Goal: Check status: Check status

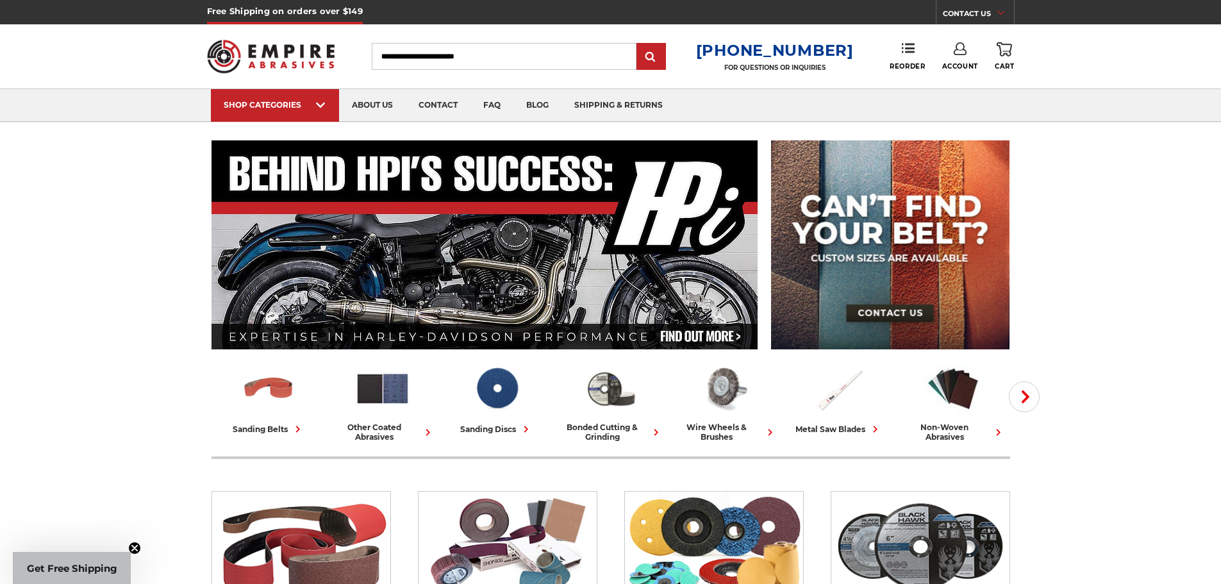
click at [970, 57] on link "Account" at bounding box center [960, 56] width 36 height 28
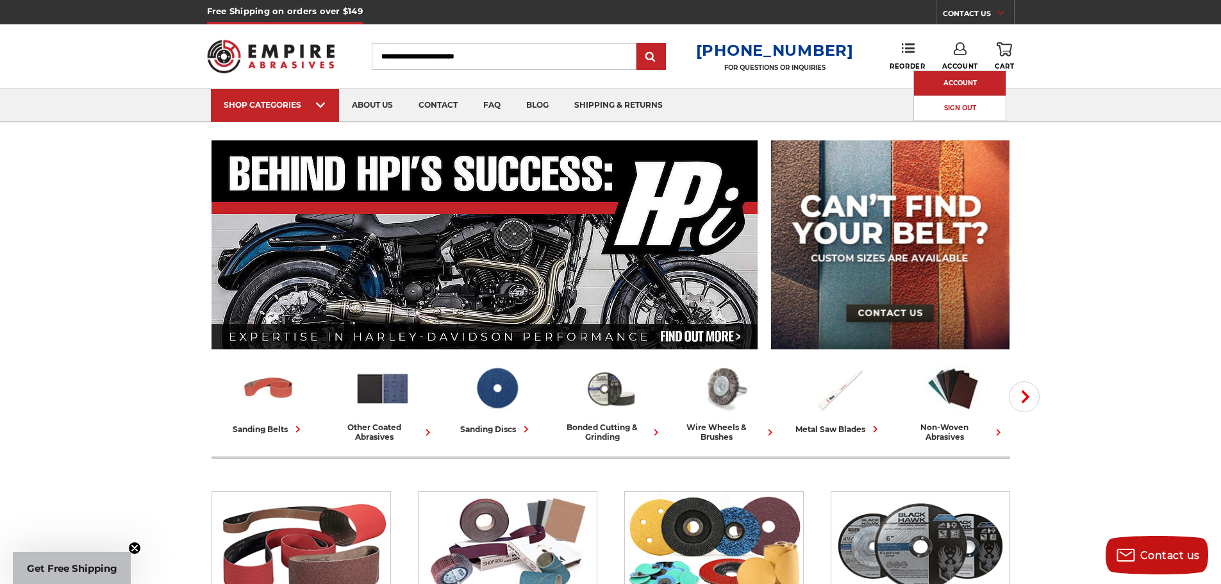
click at [960, 82] on link "Account" at bounding box center [960, 83] width 92 height 24
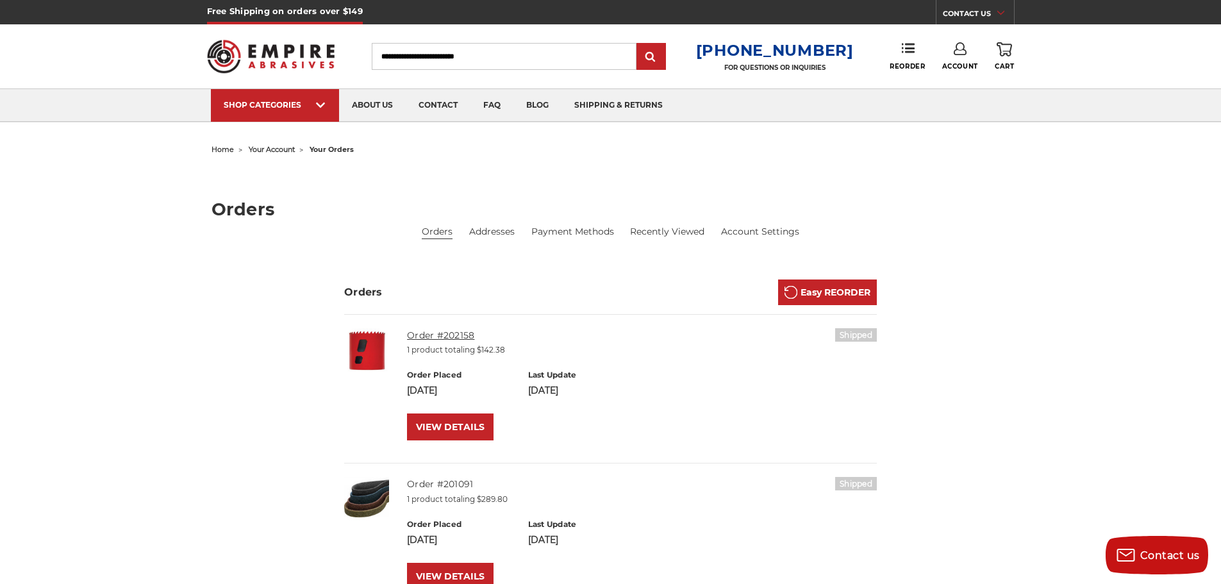
click at [458, 332] on link "Order #202158" at bounding box center [440, 336] width 67 height 12
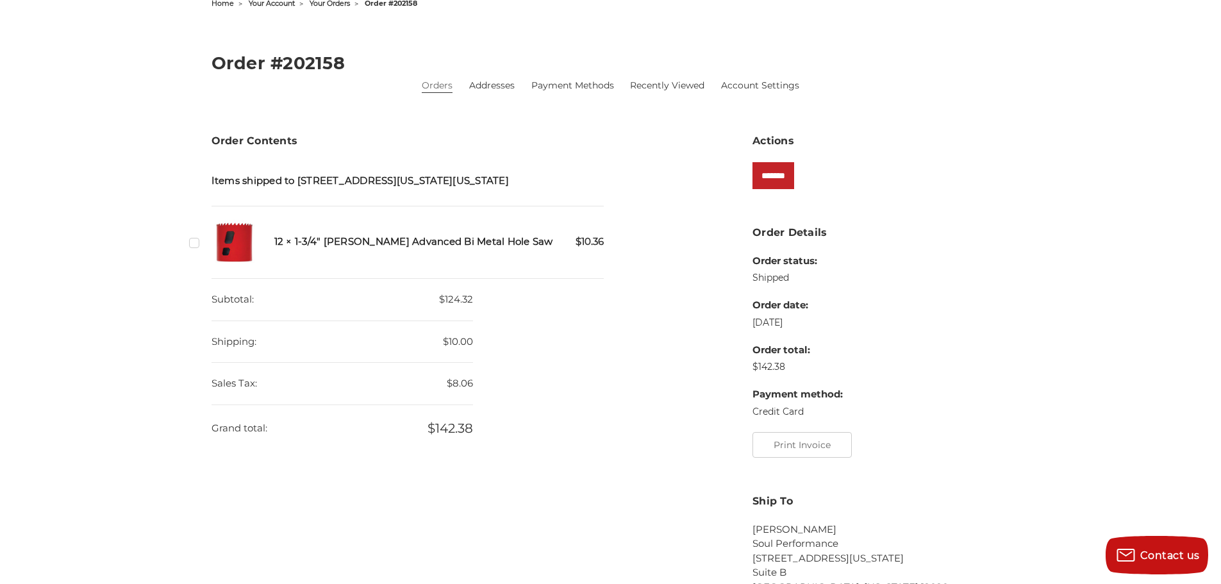
scroll to position [213, 0]
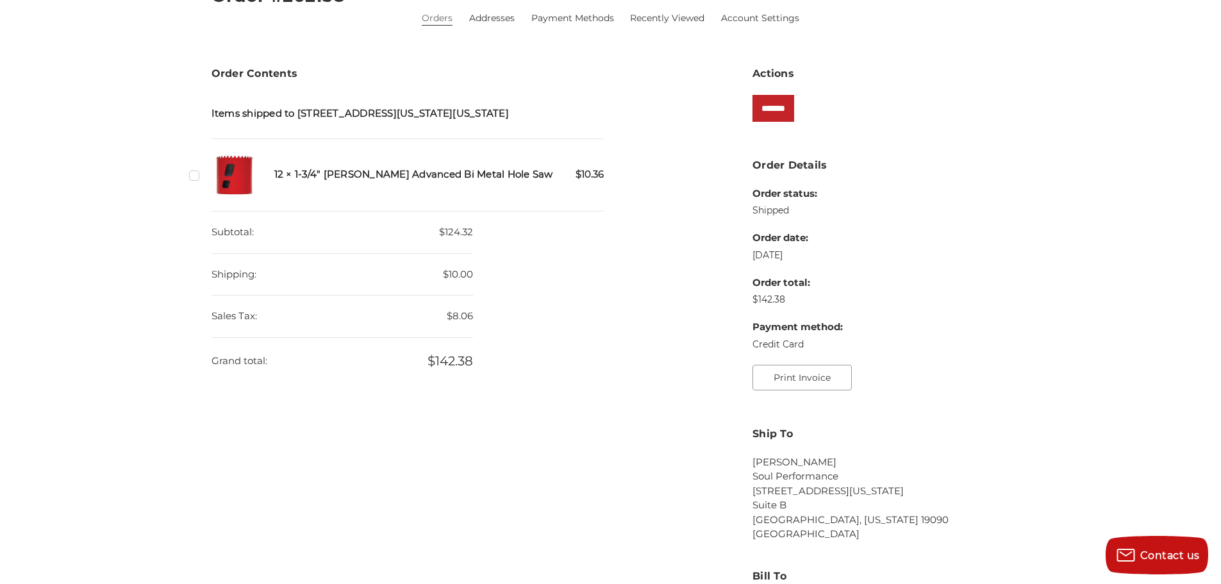
click at [779, 382] on button "Print Invoice" at bounding box center [802, 378] width 99 height 26
